Goal: Task Accomplishment & Management: Manage account settings

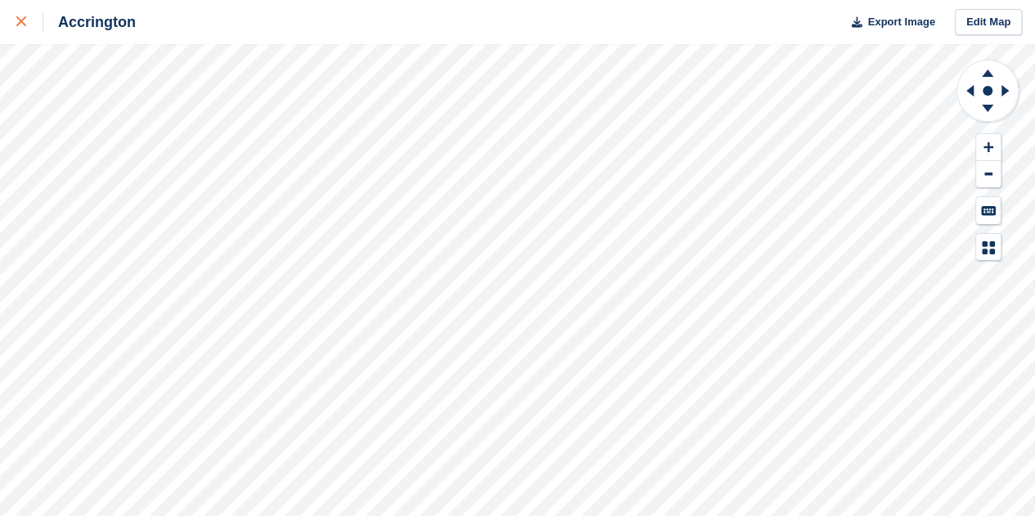
click at [9, 22] on link at bounding box center [21, 22] width 43 height 44
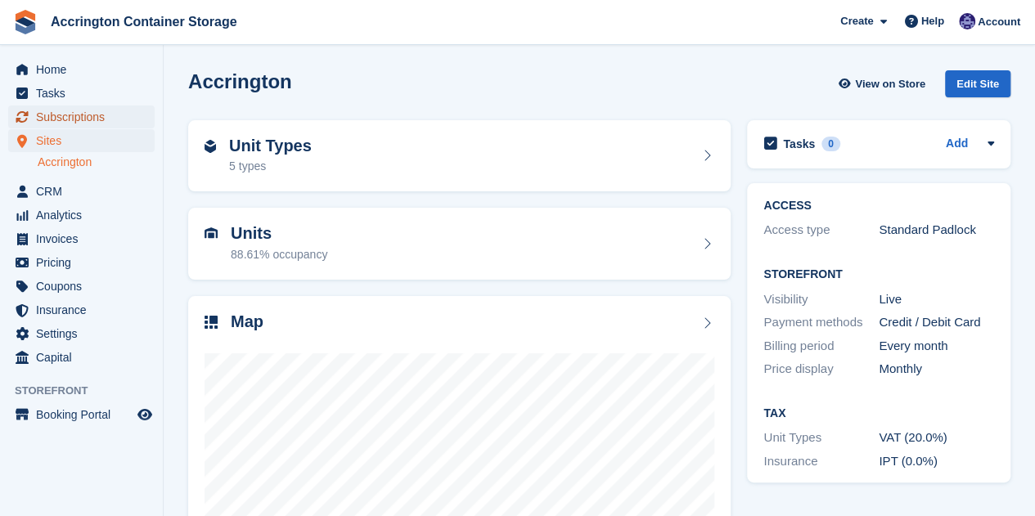
click at [77, 113] on span "Subscriptions" at bounding box center [85, 117] width 98 height 23
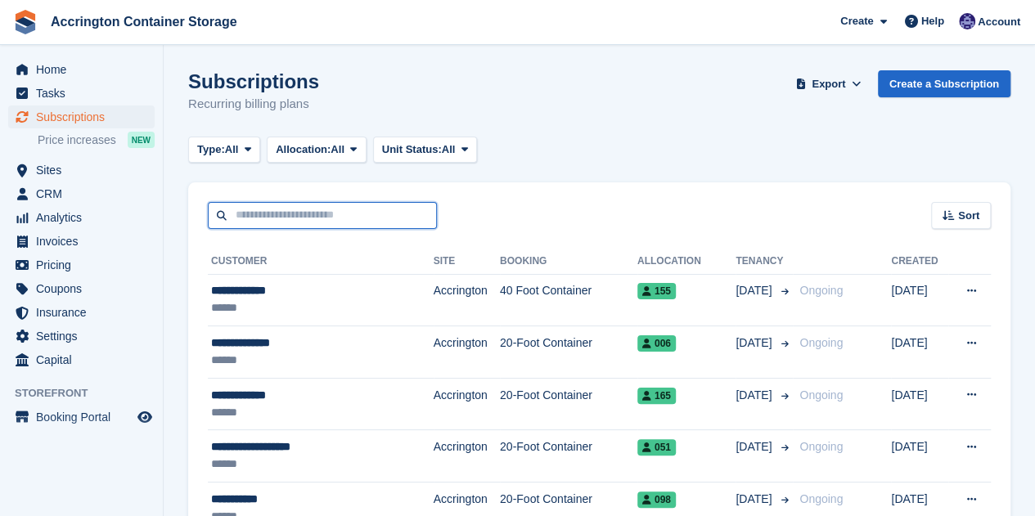
click at [280, 209] on input "text" at bounding box center [322, 215] width 229 height 27
